Goal: Information Seeking & Learning: Learn about a topic

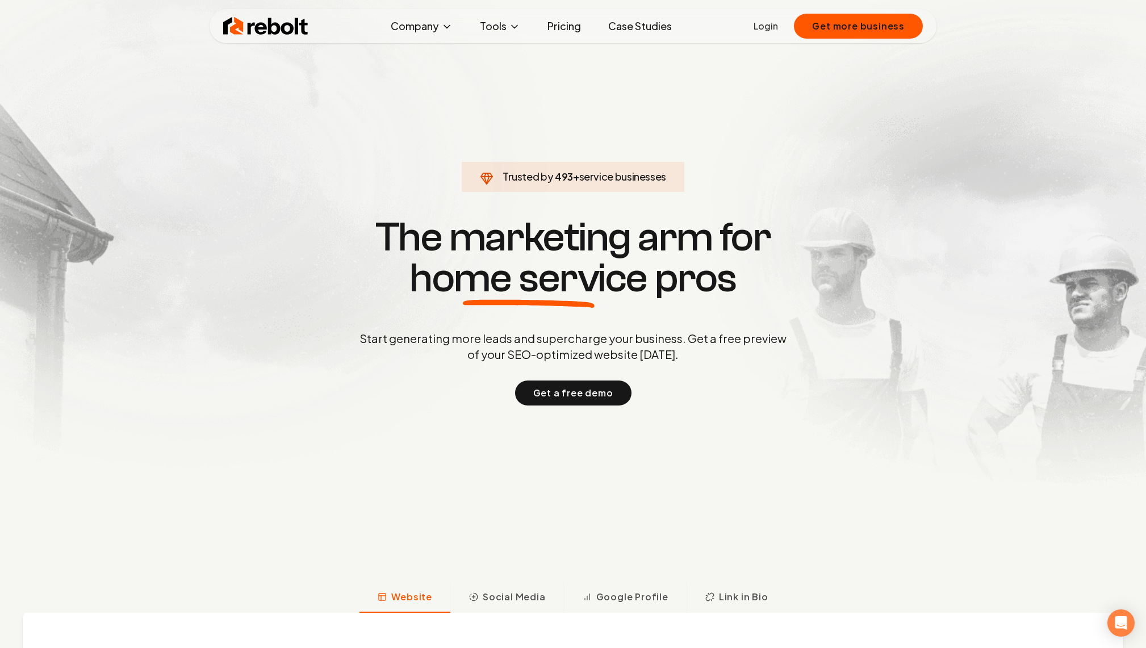
scroll to position [559, 0]
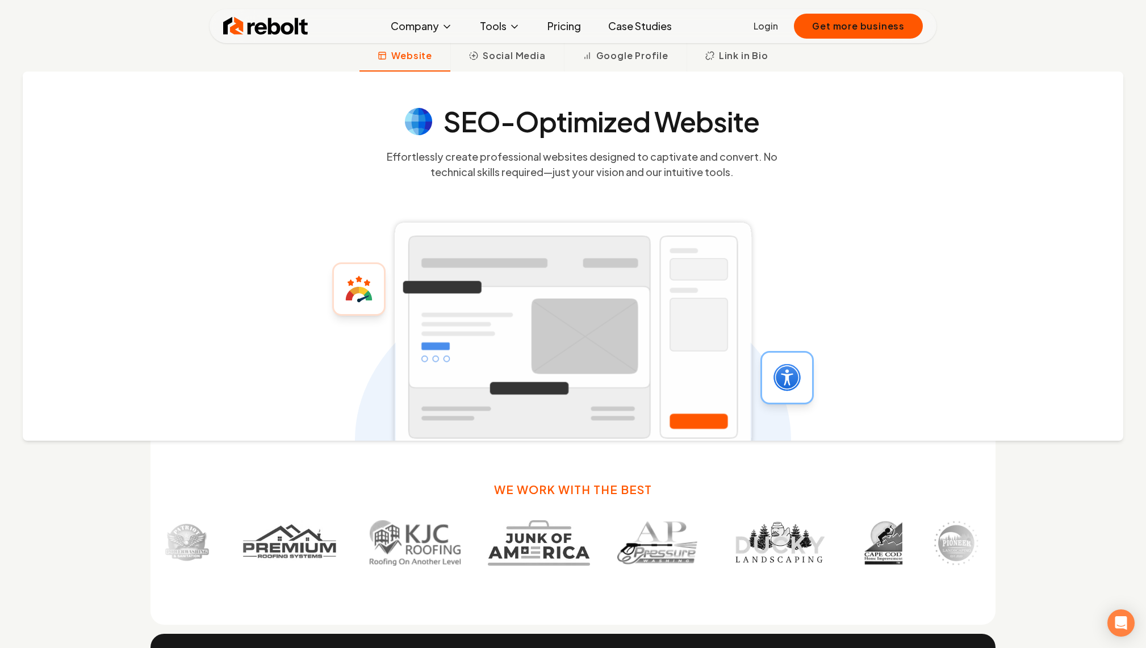
click at [625, 345] on rect at bounding box center [572, 337] width 367 height 241
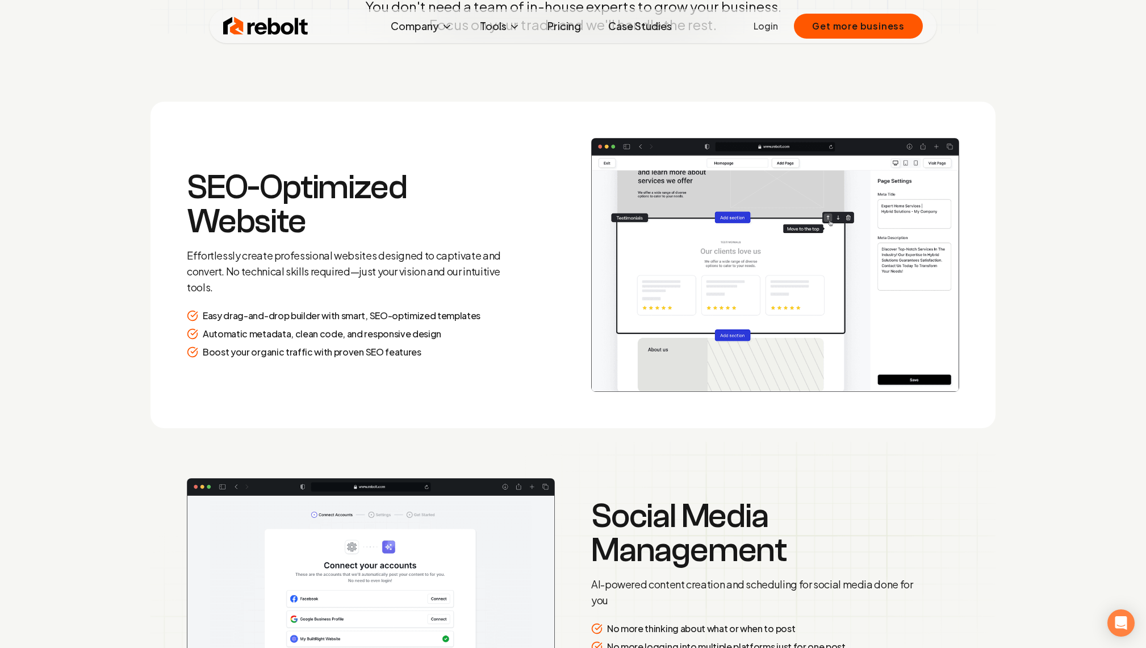
scroll to position [1818, 0]
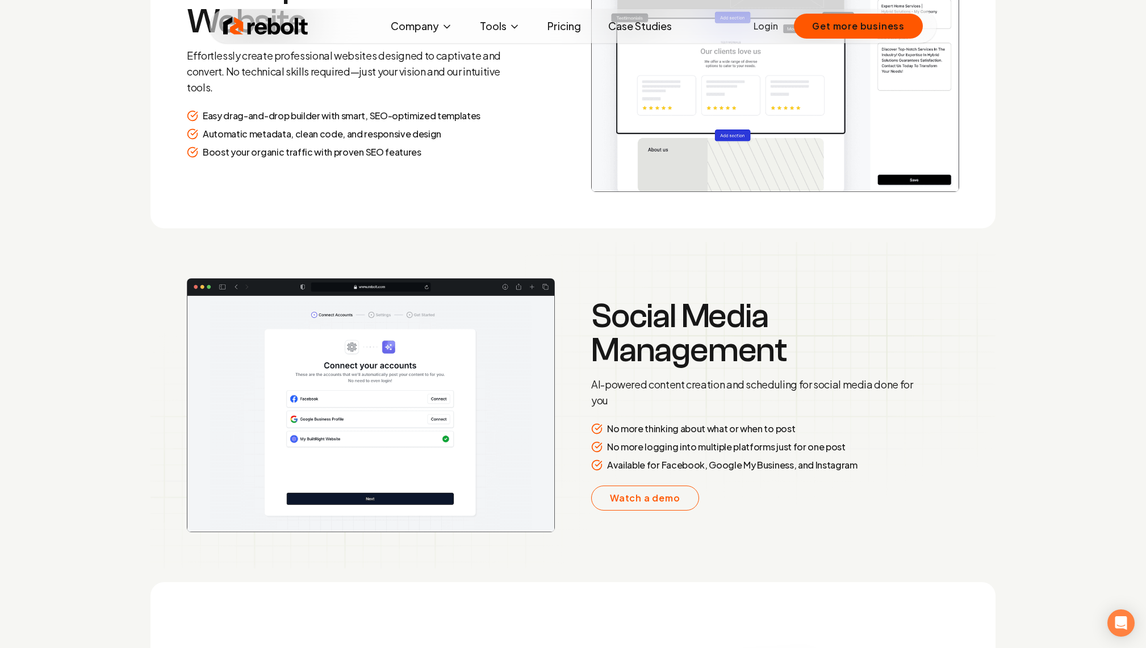
click at [434, 389] on img at bounding box center [371, 405] width 368 height 254
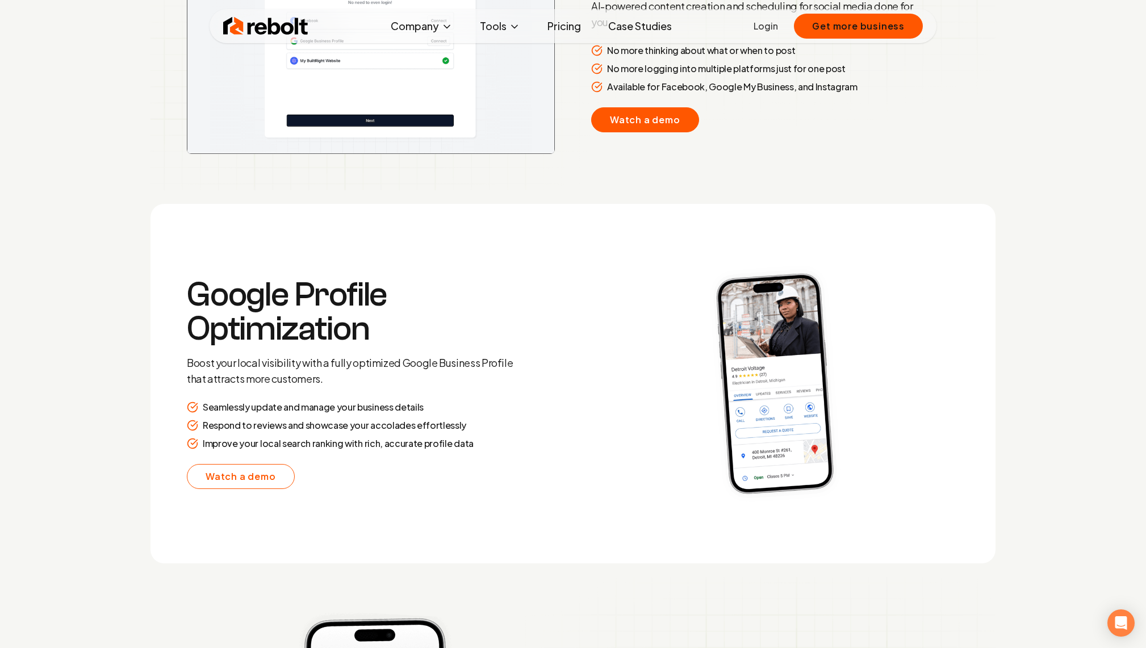
click at [604, 123] on link "Watch a demo" at bounding box center [645, 119] width 108 height 25
click at [639, 123] on link "Watch a demo" at bounding box center [645, 119] width 108 height 25
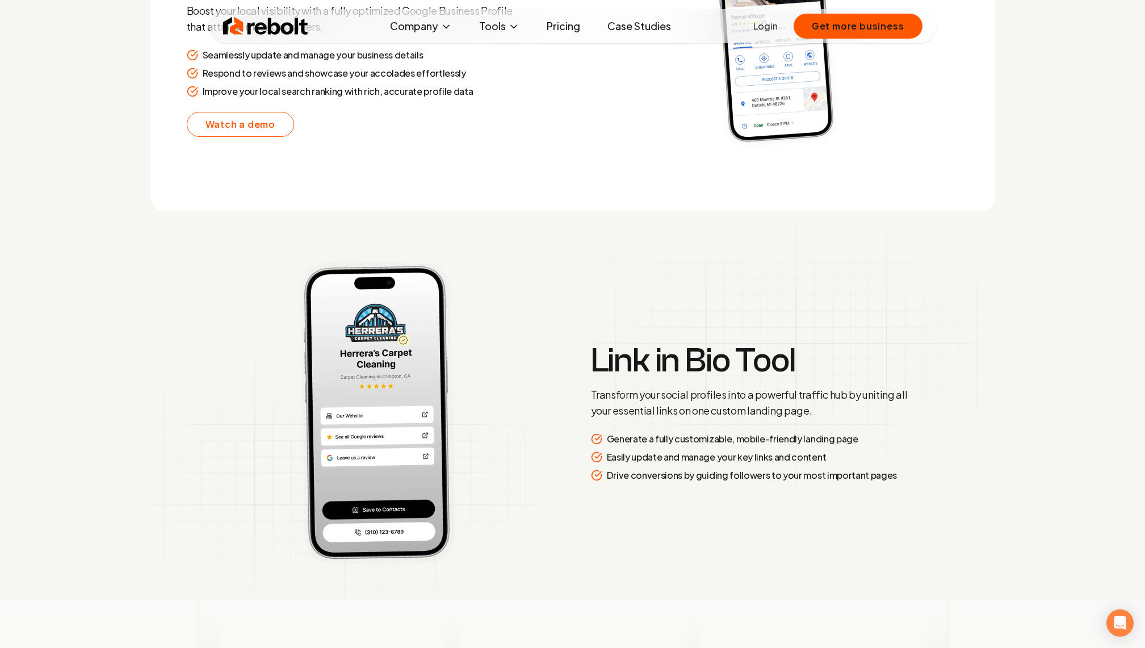
scroll to position [2466, 0]
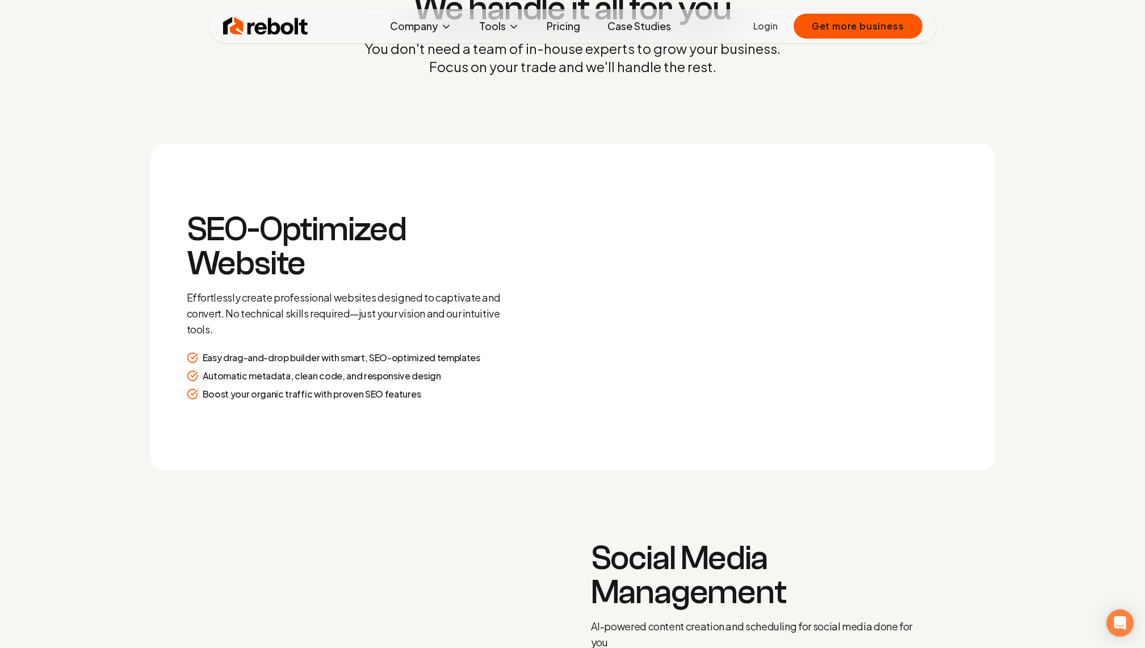
scroll to position [2139, 0]
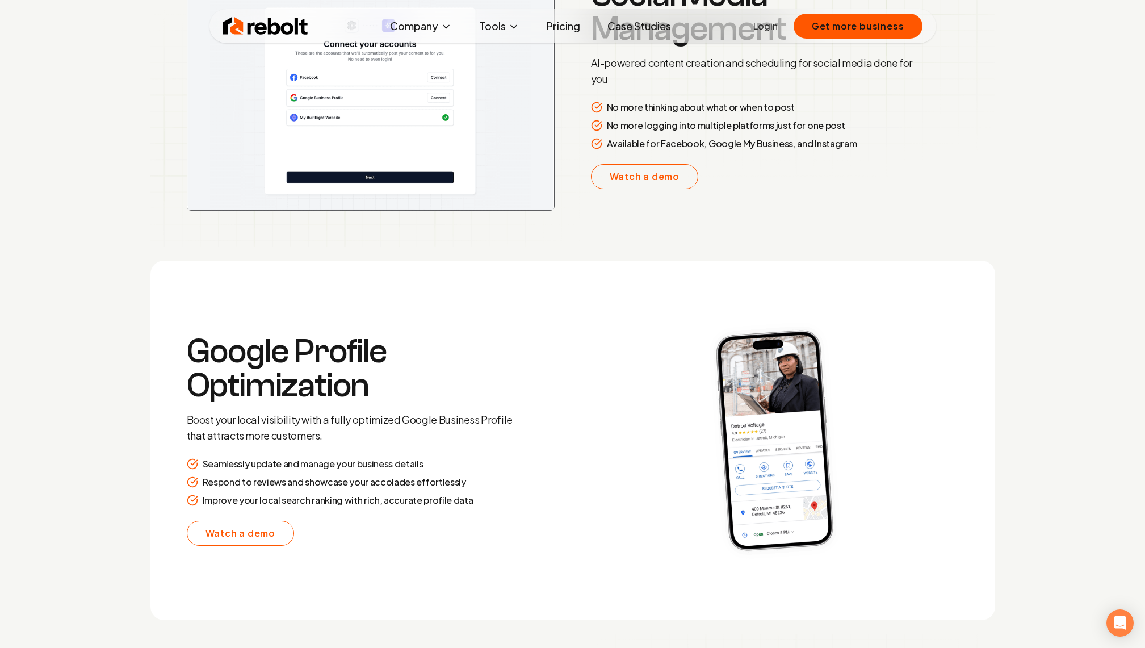
click at [238, 25] on img at bounding box center [265, 26] width 85 height 23
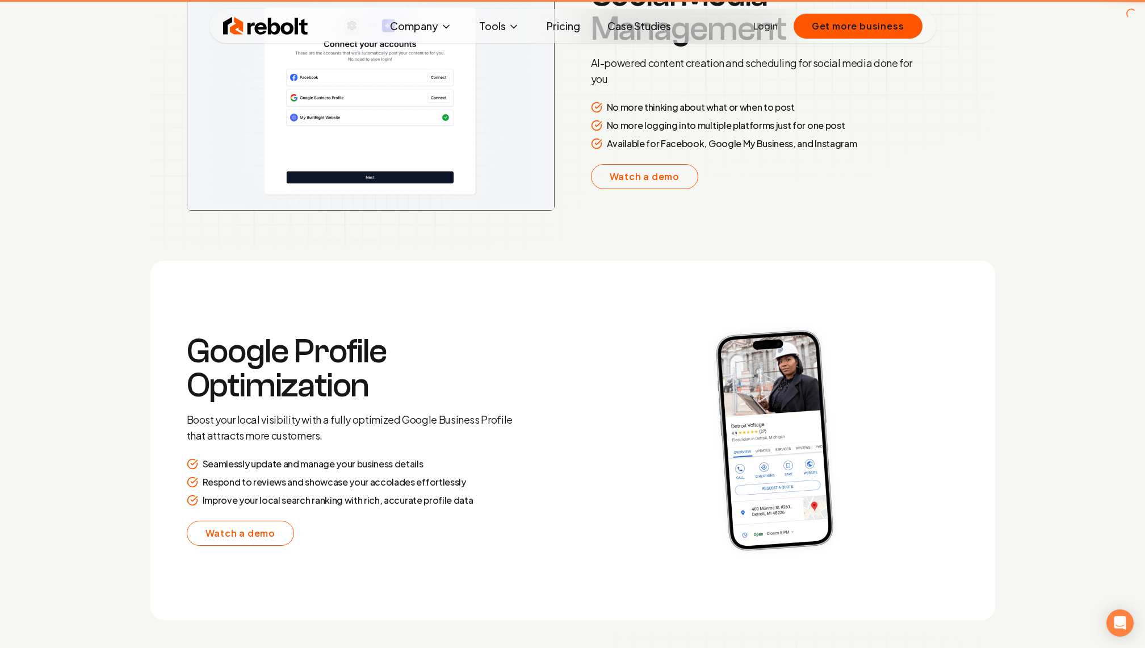
scroll to position [0, 0]
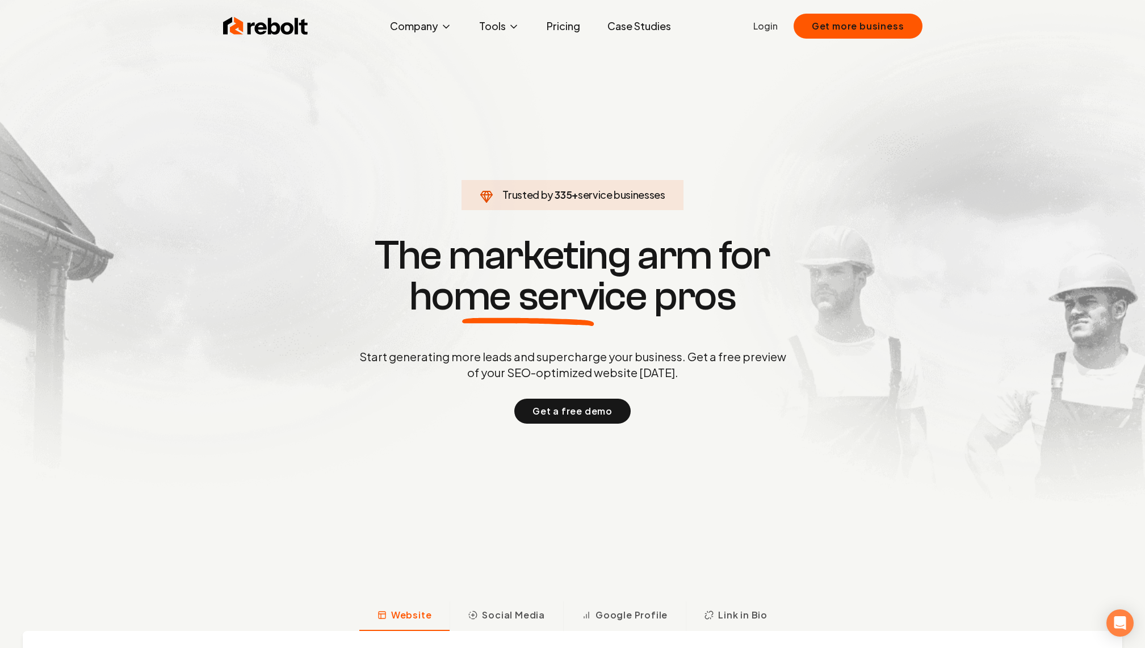
click at [412, 43] on section "Trusted by 335 + service businesses The marketing arm for home service pros Sta…" at bounding box center [572, 327] width 563 height 583
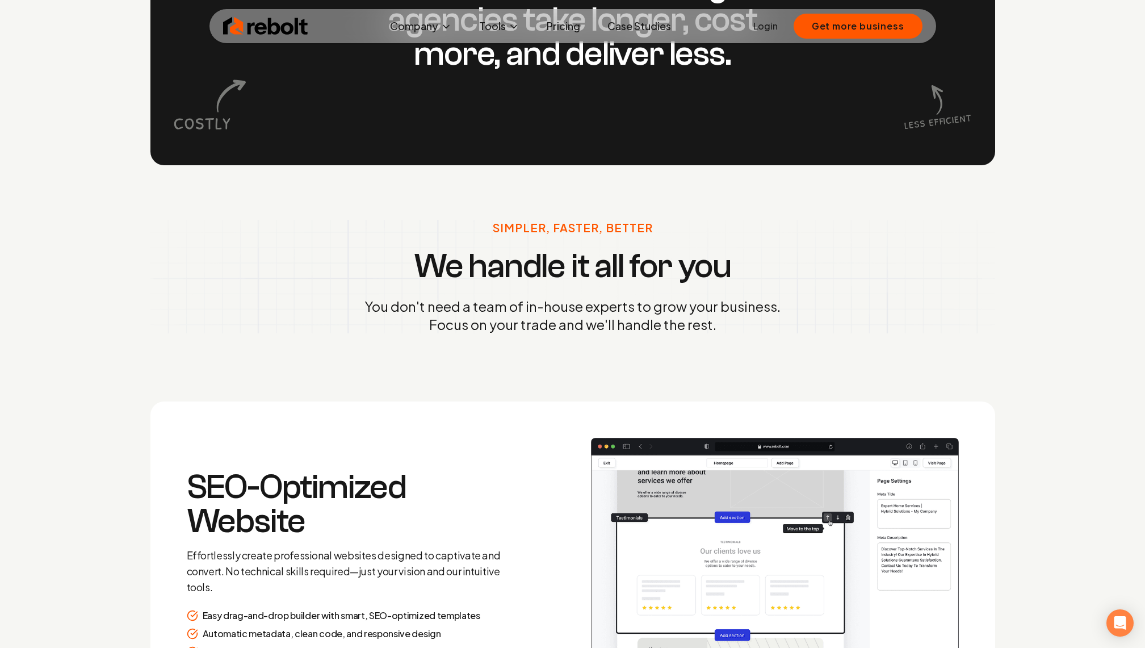
scroll to position [1880, 0]
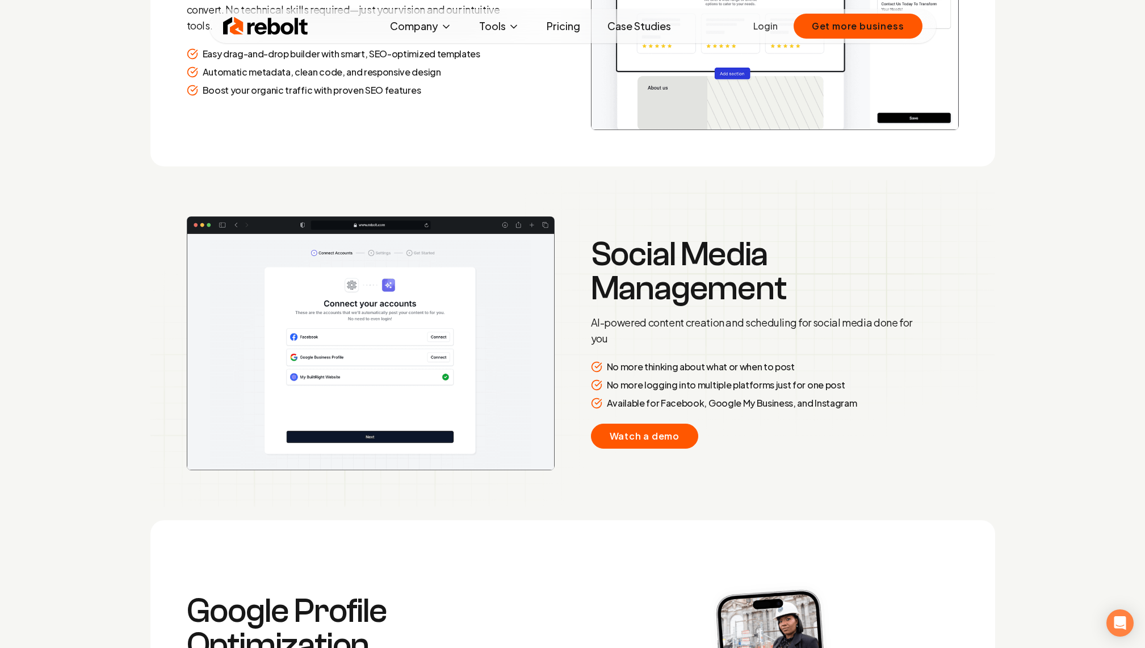
click at [628, 438] on link "Watch a demo" at bounding box center [645, 436] width 108 height 25
